Goal: Check status: Check status

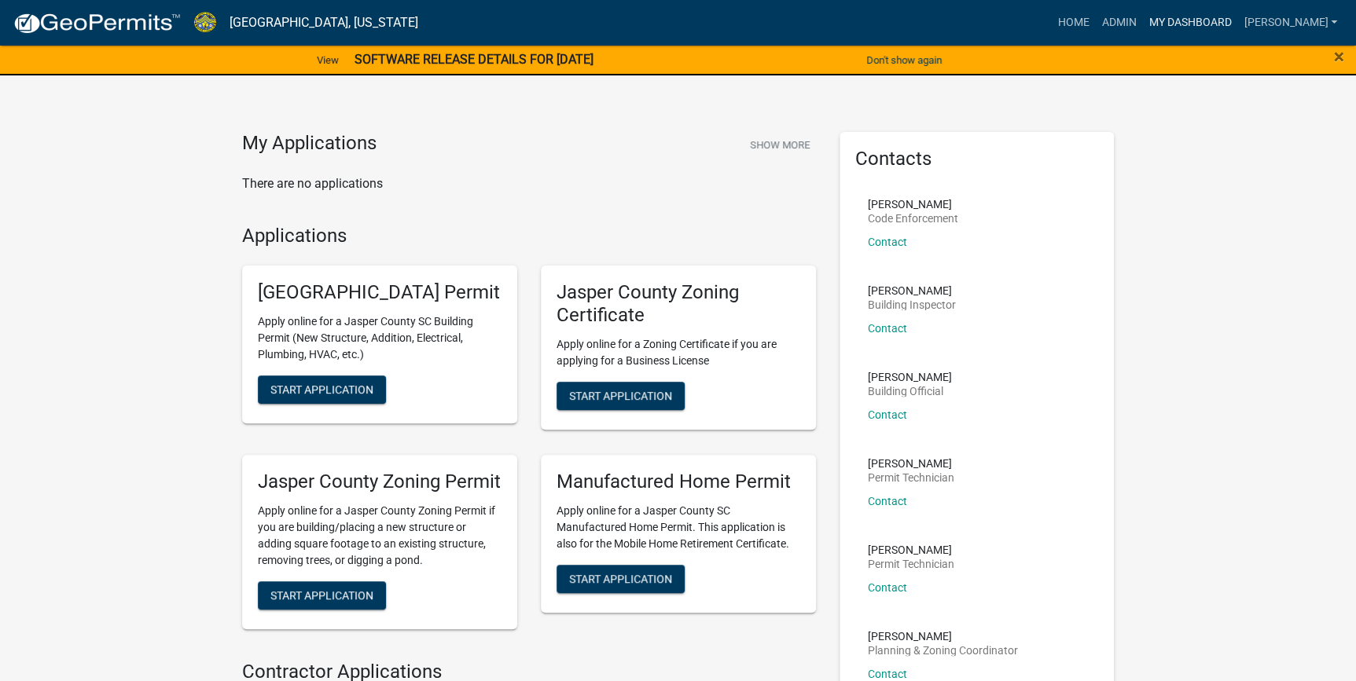
click at [1215, 20] on link "My Dashboard" at bounding box center [1189, 23] width 95 height 30
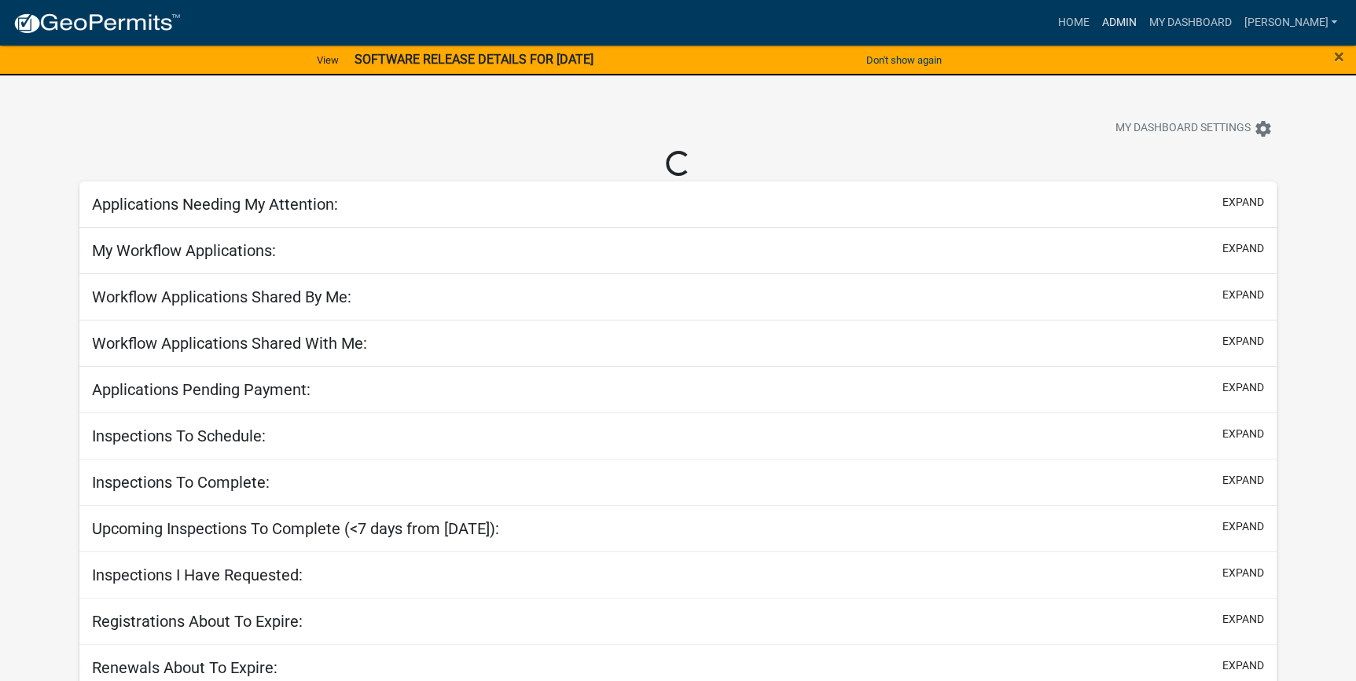
click at [1142, 23] on link "Admin" at bounding box center [1118, 23] width 47 height 30
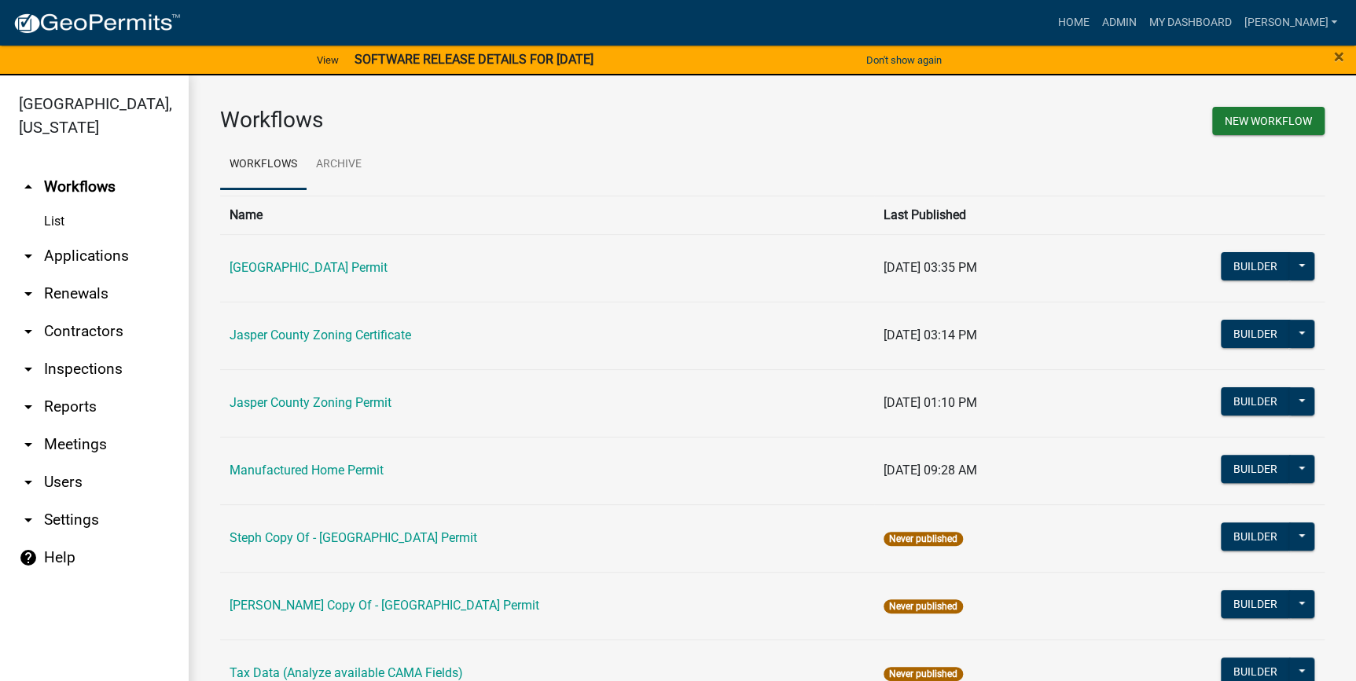
click at [79, 253] on link "arrow_drop_down Applications" at bounding box center [94, 256] width 189 height 38
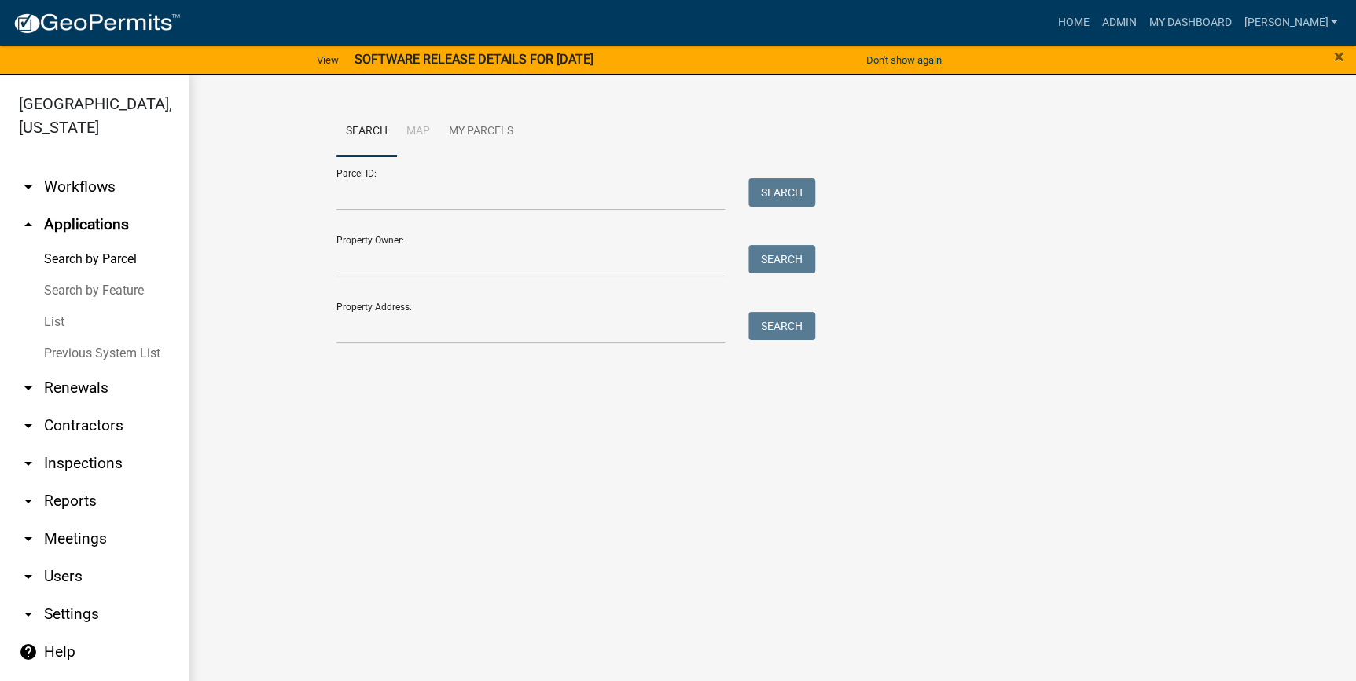
click at [59, 330] on link "List" at bounding box center [94, 321] width 189 height 31
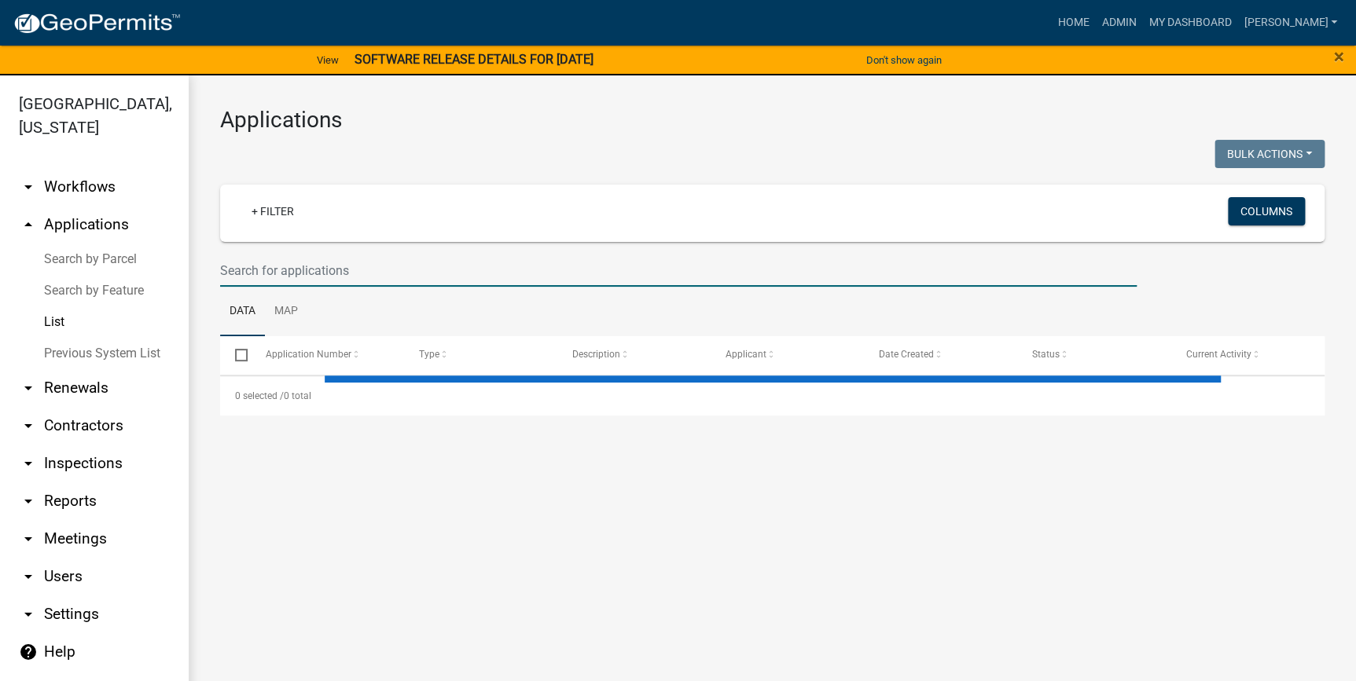
click at [266, 282] on input "text" at bounding box center [678, 271] width 916 height 32
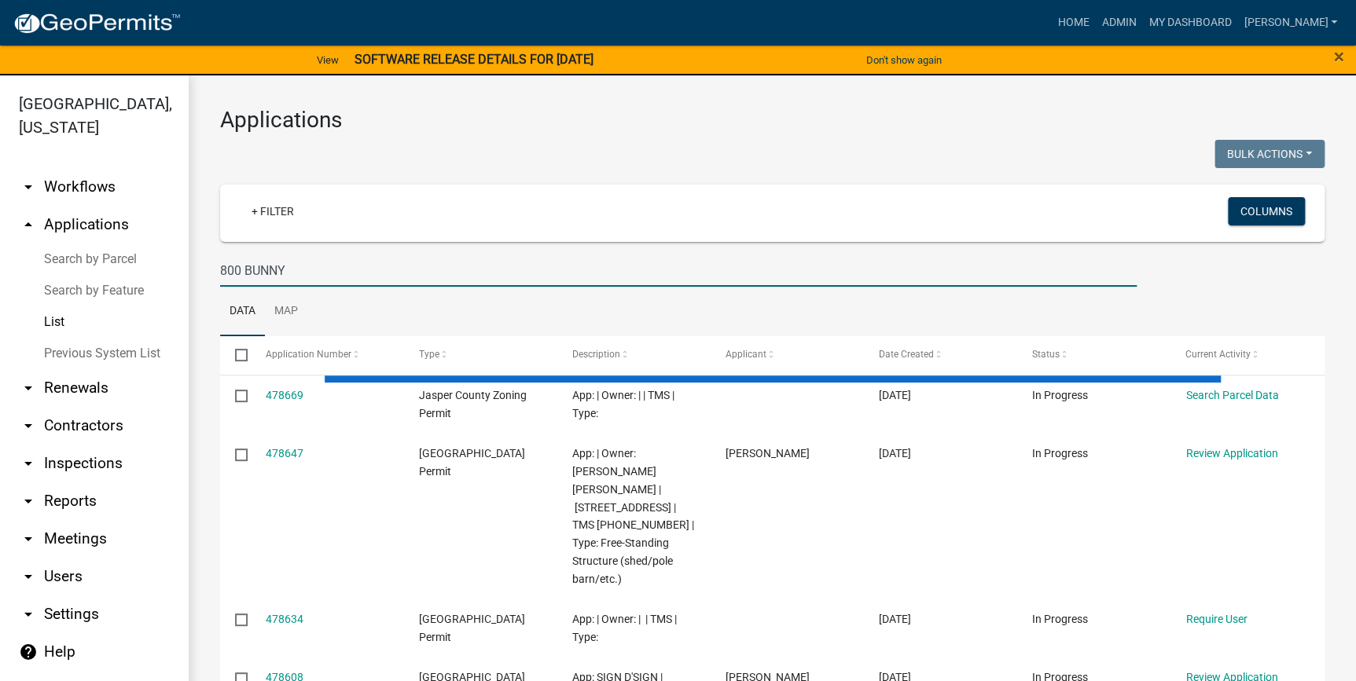
type input "800 BUNNY"
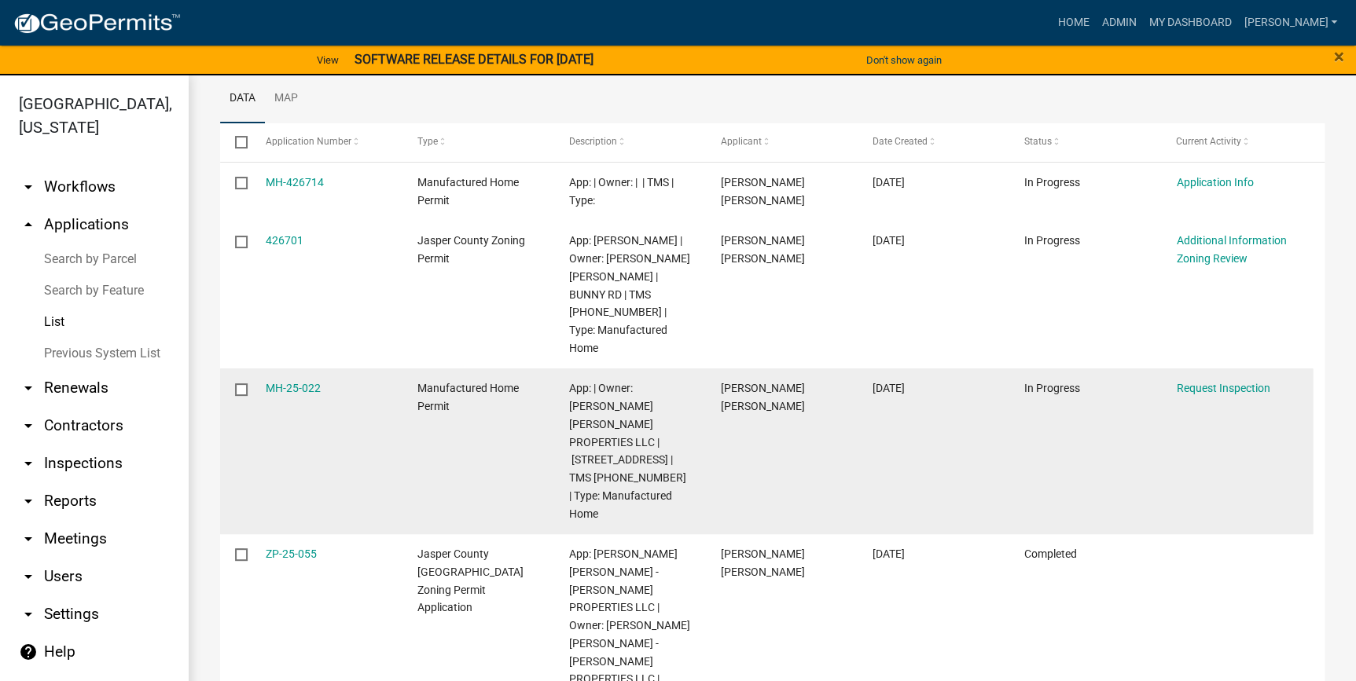
scroll to position [214, 0]
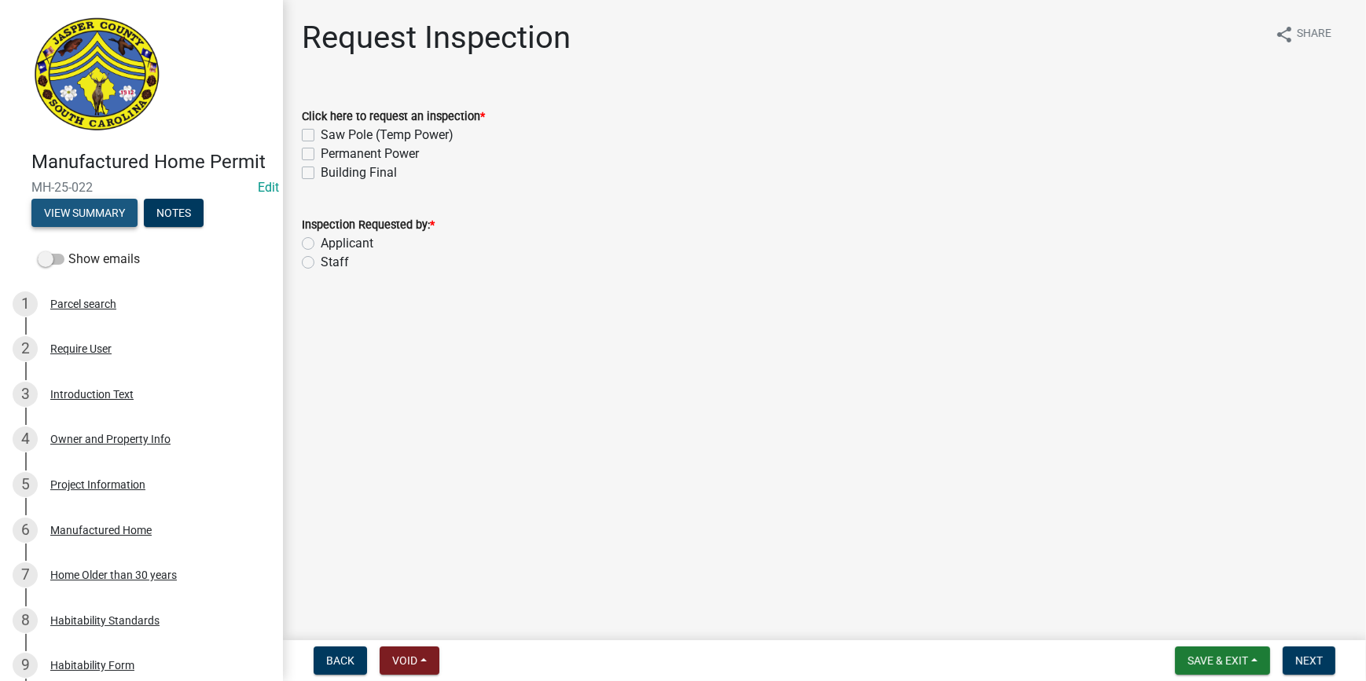
click at [73, 227] on button "View Summary" at bounding box center [84, 213] width 106 height 28
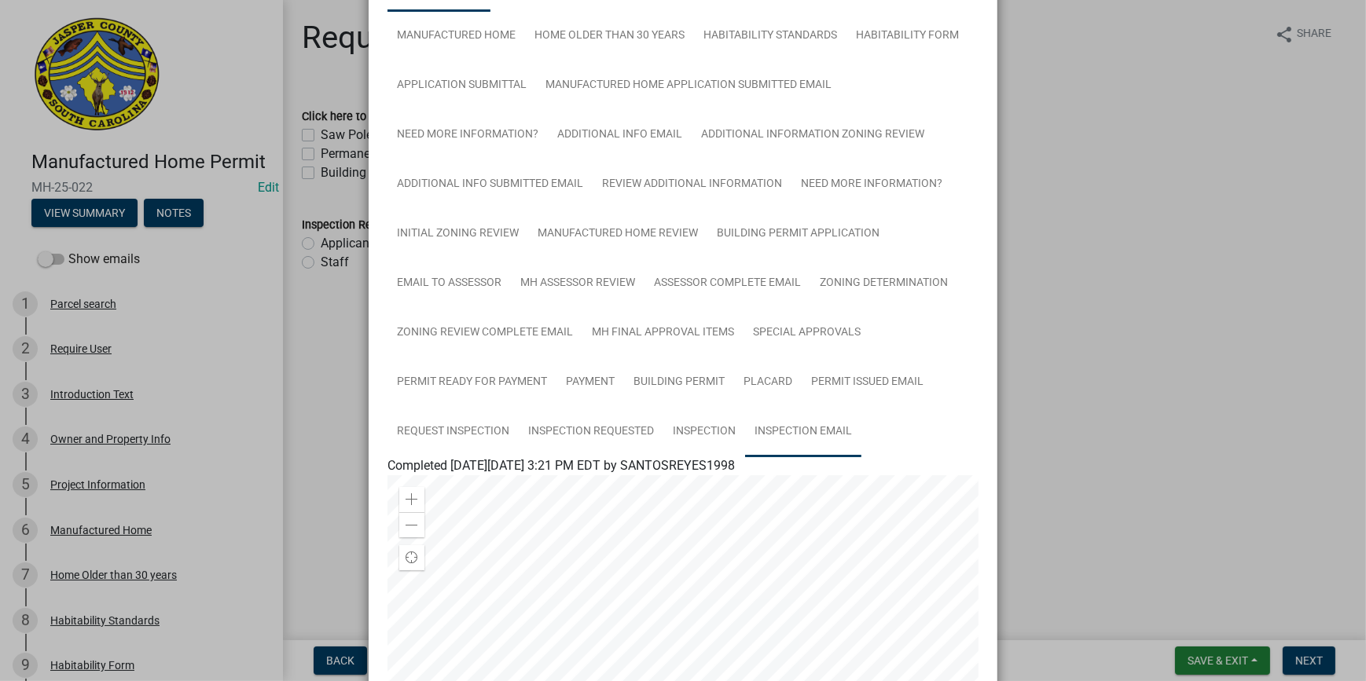
click at [805, 428] on link "Inspection Email" at bounding box center [803, 432] width 116 height 50
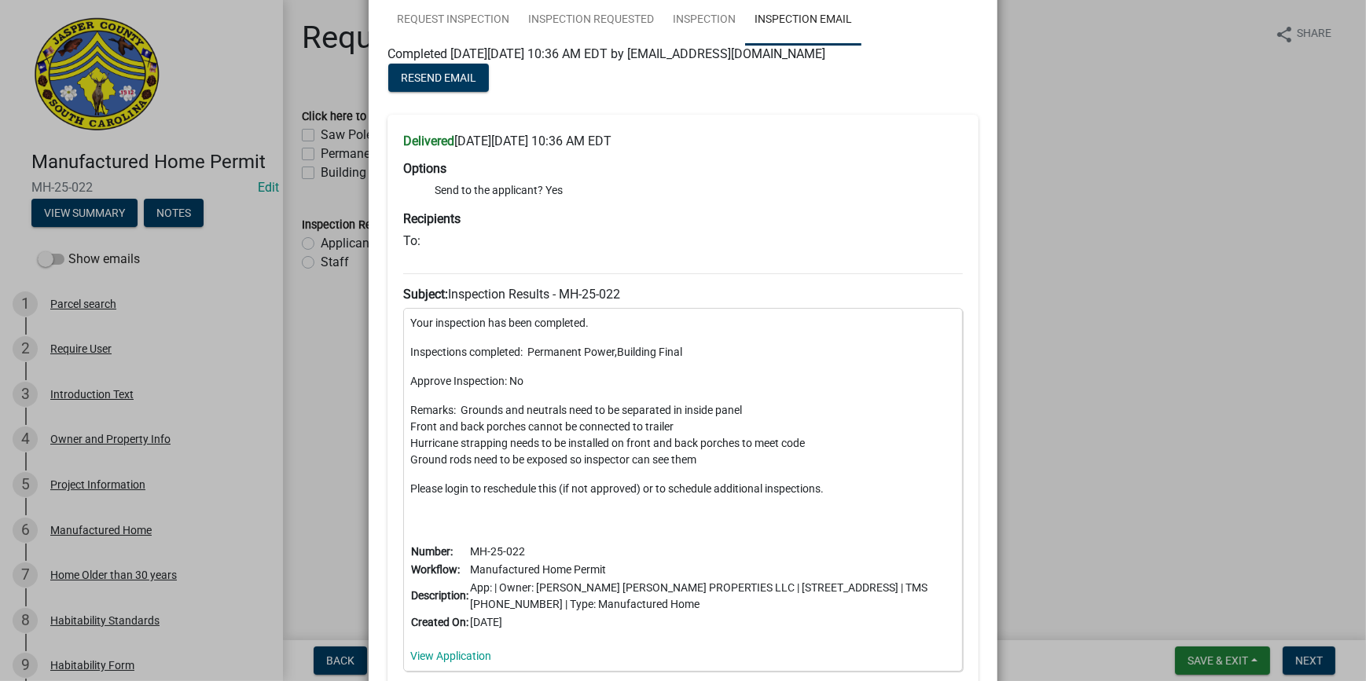
scroll to position [579, 0]
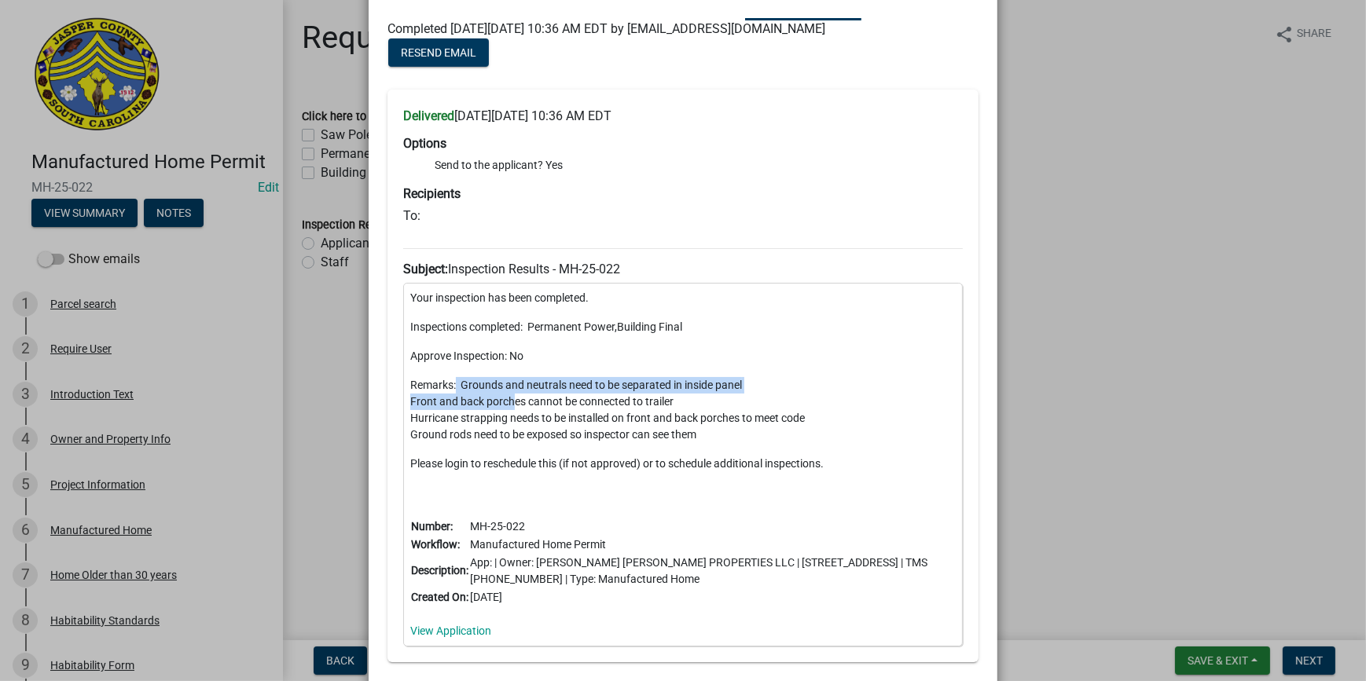
drag, startPoint x: 450, startPoint y: 382, endPoint x: 513, endPoint y: 387, distance: 63.9
click at [513, 387] on p "Remarks: Grounds and neutrals need to be separated in inside panel Front and ba…" at bounding box center [682, 410] width 545 height 66
drag, startPoint x: 513, startPoint y: 387, endPoint x: 662, endPoint y: 332, distance: 159.4
click at [662, 332] on p "Inspections completed: Permanent Power,Building Final" at bounding box center [682, 327] width 545 height 17
drag, startPoint x: 712, startPoint y: 438, endPoint x: 402, endPoint y: 381, distance: 314.8
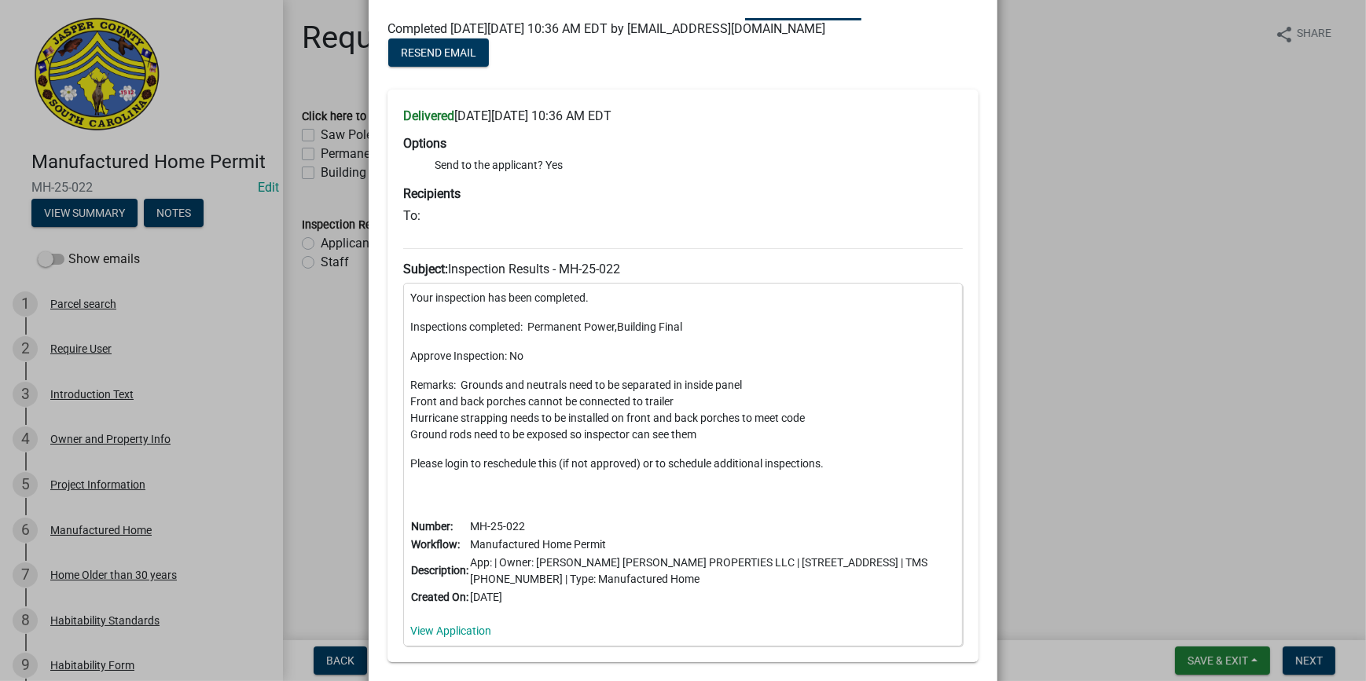
click at [403, 381] on div "Your inspection has been completed. Inspections completed: Permanent Power,Buil…" at bounding box center [683, 465] width 560 height 364
drag, startPoint x: 402, startPoint y: 381, endPoint x: 433, endPoint y: 400, distance: 36.0
copy p "Remarks: Grounds and neutrals need to be separated in inside panel Front and ba…"
